Goal: Transaction & Acquisition: Purchase product/service

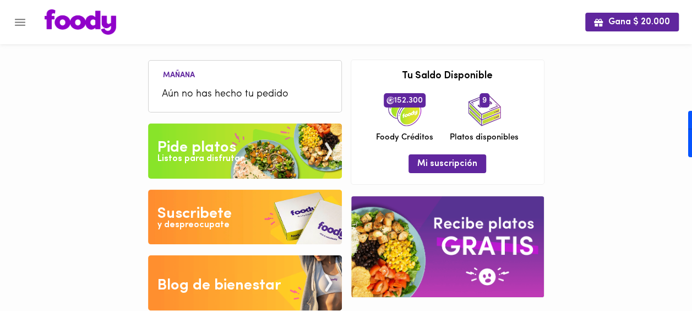
click at [228, 145] on div "Pide platos" at bounding box center [196, 148] width 79 height 22
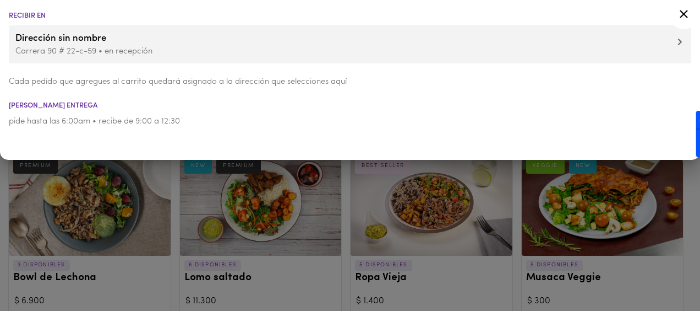
click at [688, 18] on icon at bounding box center [684, 14] width 14 height 14
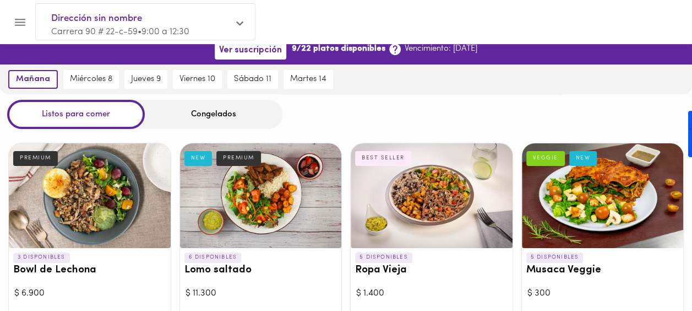
scroll to position [2, 0]
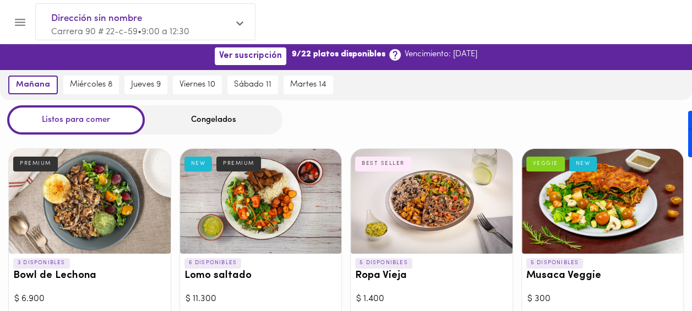
click at [418, 197] on div at bounding box center [432, 201] width 162 height 105
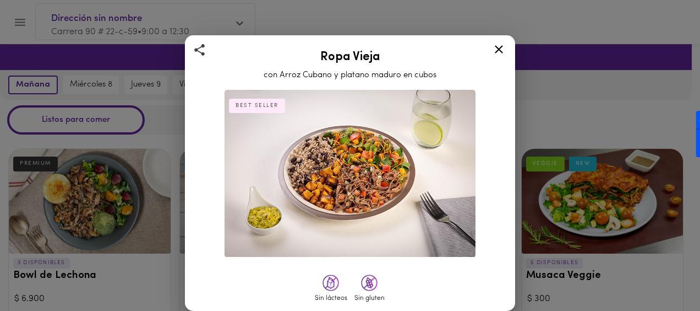
click at [501, 52] on icon at bounding box center [499, 49] width 14 height 14
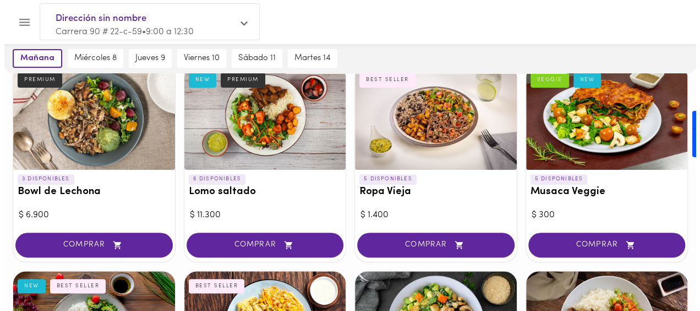
scroll to position [98, 0]
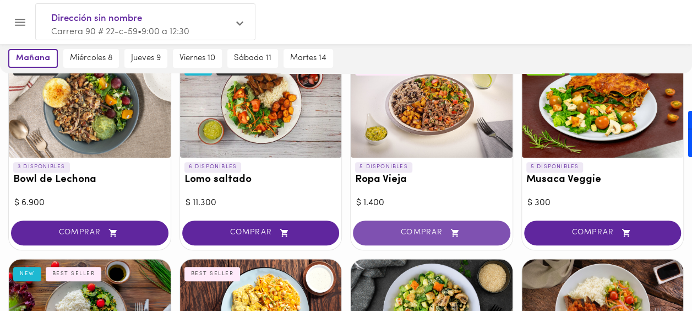
click at [422, 231] on span "COMPRAR" at bounding box center [432, 232] width 130 height 9
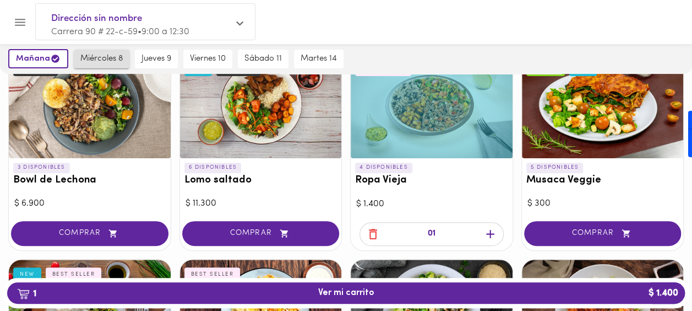
click at [127, 57] on button "miércoles 8" at bounding box center [102, 59] width 56 height 19
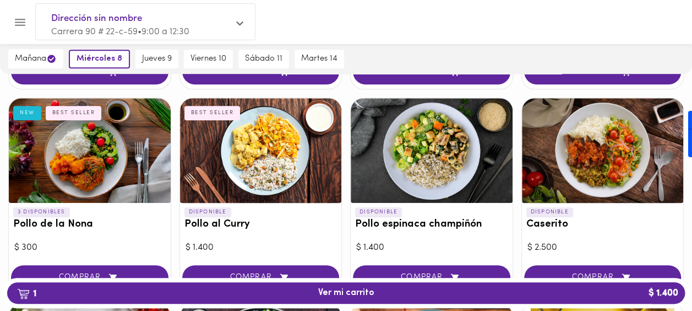
scroll to position [255, 0]
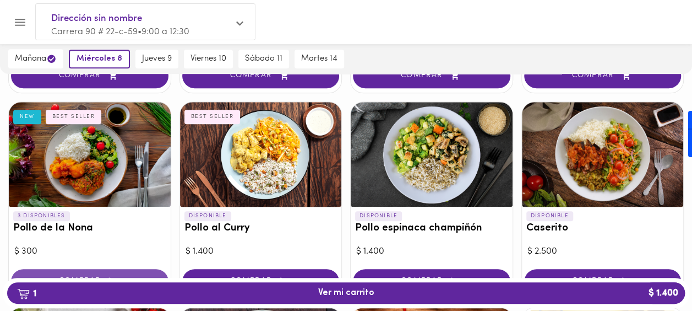
click at [83, 273] on button "COMPRAR" at bounding box center [89, 281] width 157 height 25
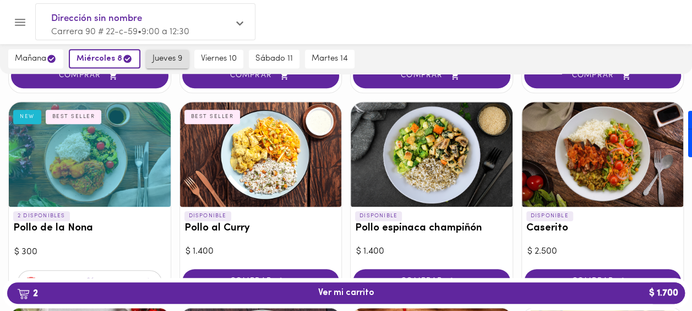
click at [162, 57] on span "jueves 9" at bounding box center [168, 59] width 30 height 10
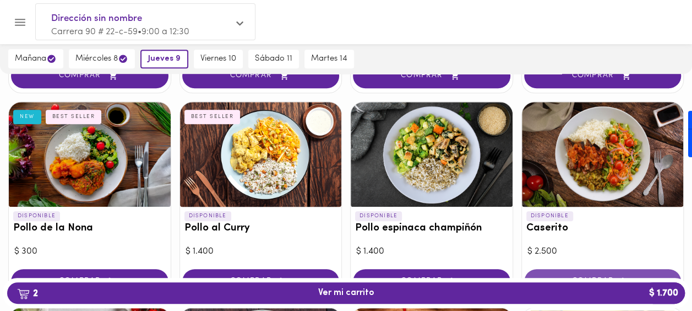
click at [586, 272] on button "COMPRAR" at bounding box center [602, 281] width 157 height 25
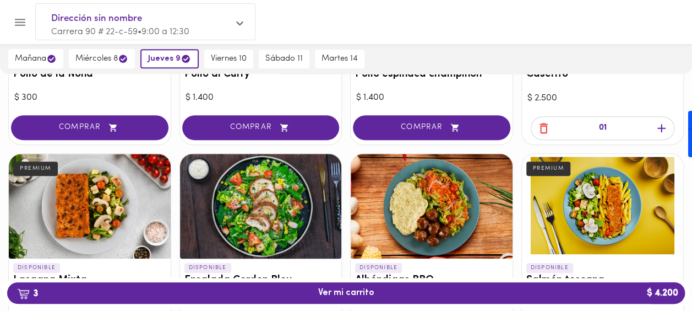
scroll to position [418, 0]
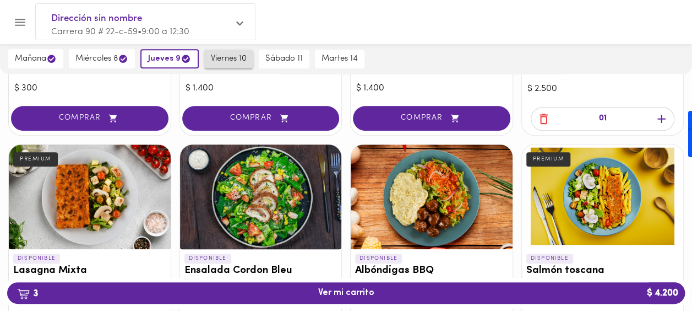
click at [231, 61] on span "viernes 10" at bounding box center [229, 59] width 36 height 10
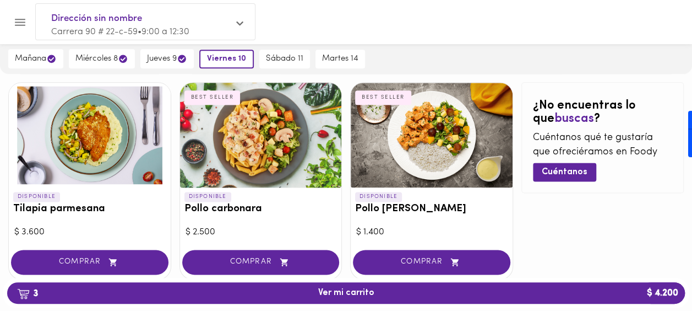
scroll to position [695, 0]
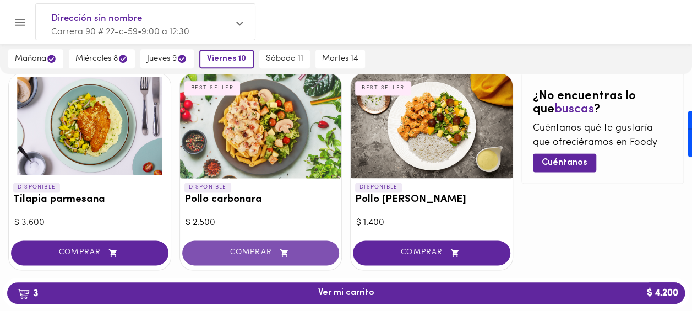
click at [270, 255] on button "COMPRAR" at bounding box center [260, 252] width 157 height 25
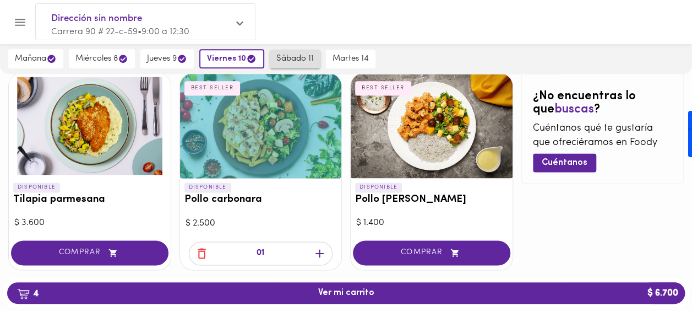
click at [286, 54] on span "sábado 11" at bounding box center [294, 59] width 37 height 10
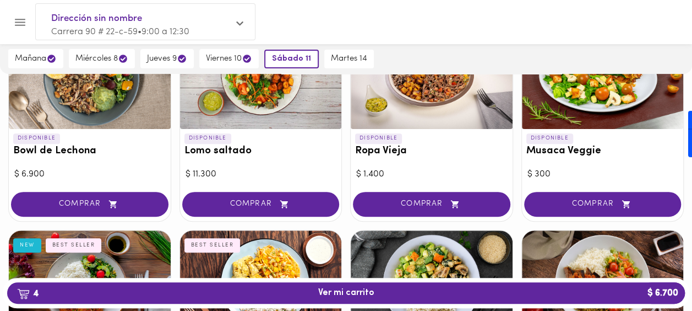
scroll to position [132, 0]
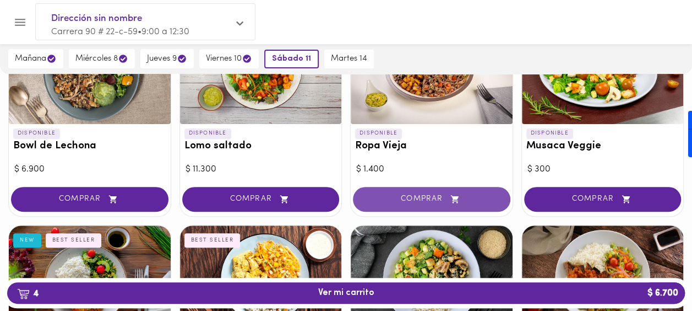
click at [413, 195] on span "COMPRAR" at bounding box center [432, 198] width 130 height 9
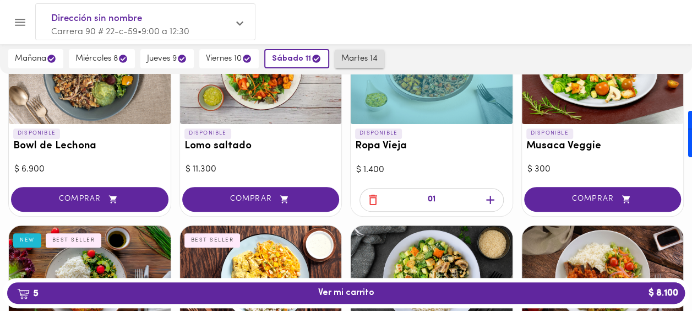
click at [350, 59] on span "martes 14" at bounding box center [359, 59] width 36 height 10
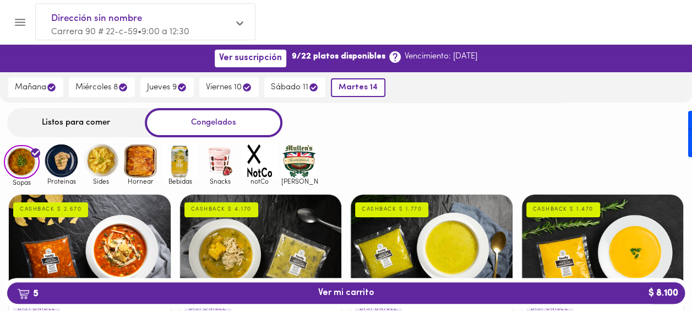
click at [84, 123] on div "Listos para comer" at bounding box center [76, 122] width 138 height 29
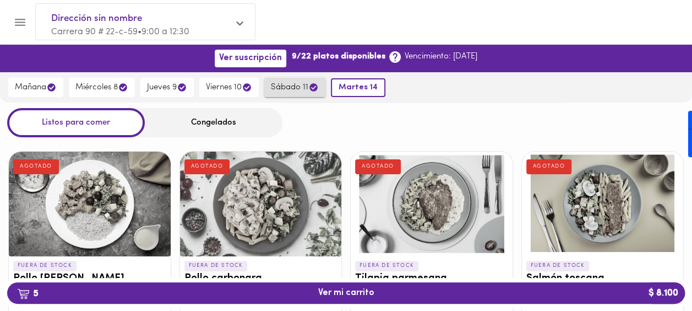
click at [295, 88] on span "sábado 11" at bounding box center [295, 87] width 48 height 10
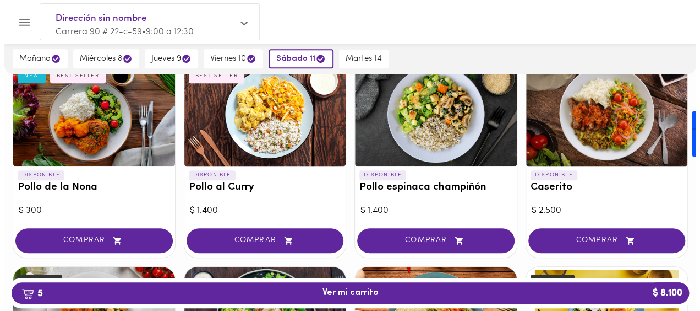
scroll to position [315, 0]
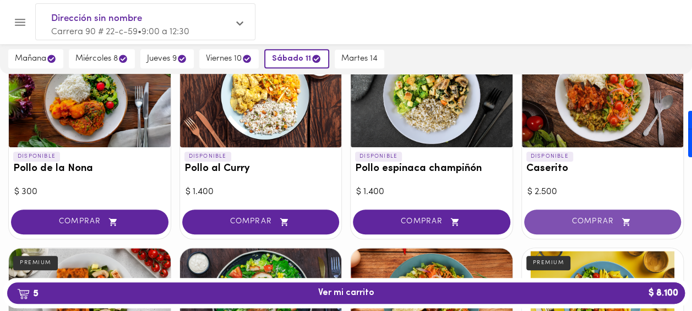
click at [594, 227] on button "COMPRAR" at bounding box center [602, 221] width 157 height 25
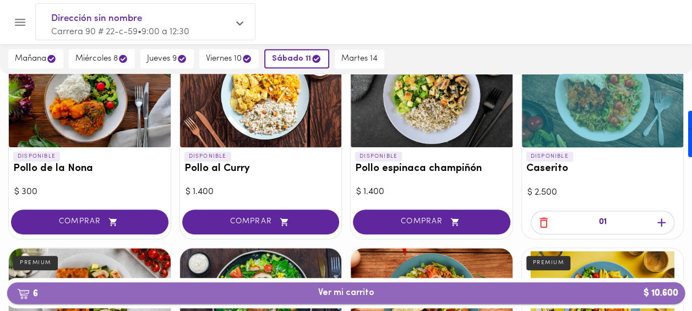
click at [426, 289] on span "6 Ver mi carrito $ 10.600" at bounding box center [346, 292] width 660 height 10
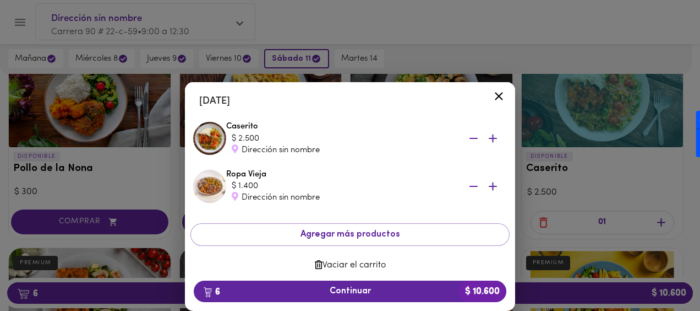
scroll to position [350, 0]
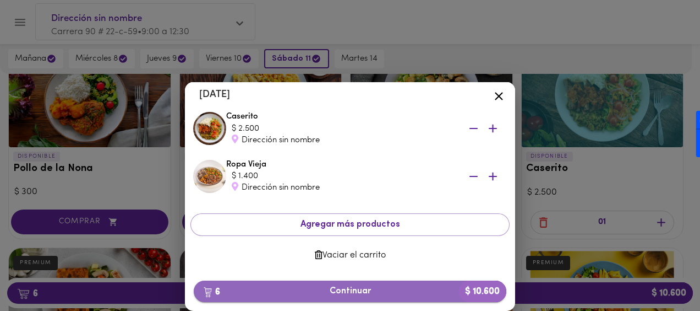
click at [384, 291] on span "6 Continuar $ 10.600" at bounding box center [350, 291] width 295 height 10
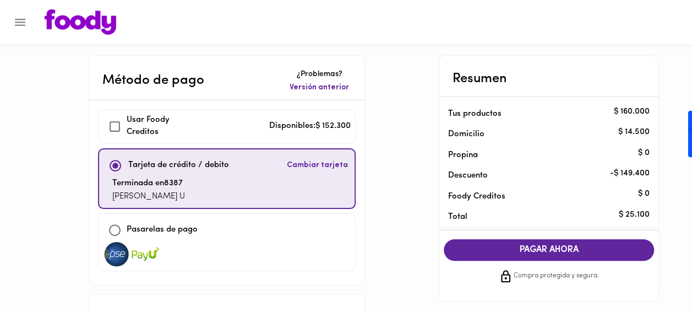
checkbox input "true"
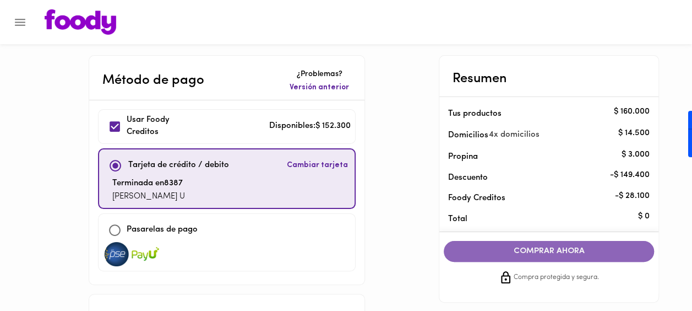
click at [500, 246] on span "COMPRAR AHORA" at bounding box center [549, 251] width 188 height 10
